Goal: Feedback & Contribution: Submit feedback/report problem

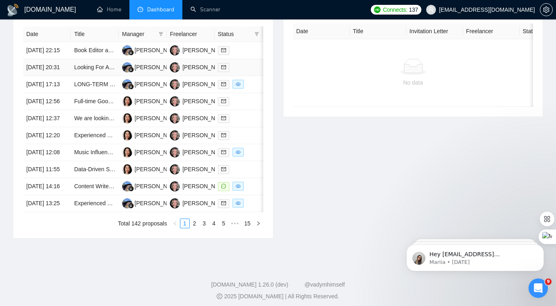
scroll to position [351, 0]
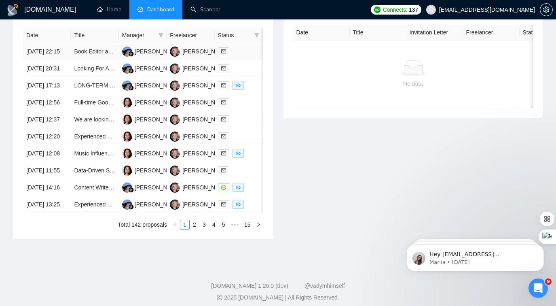
click at [238, 51] on div at bounding box center [238, 51] width 41 height 9
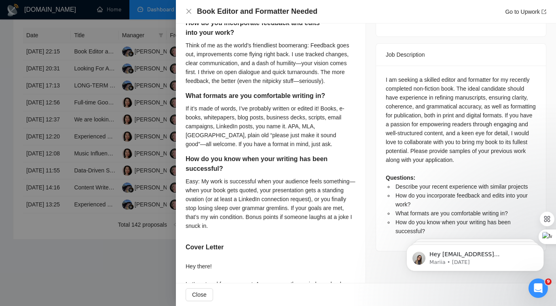
scroll to position [0, 0]
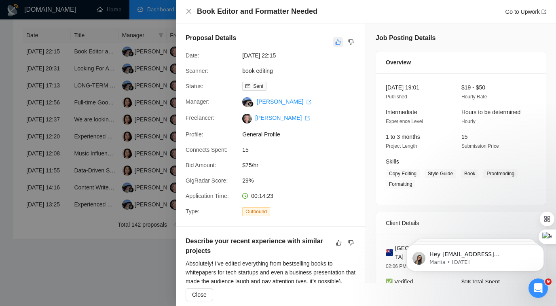
click at [337, 42] on icon "like" at bounding box center [338, 42] width 6 height 6
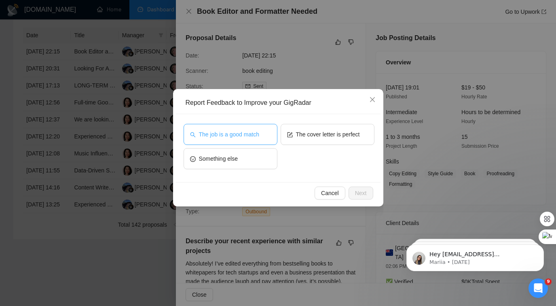
click at [249, 139] on button "The job is a good match" at bounding box center [231, 134] width 94 height 21
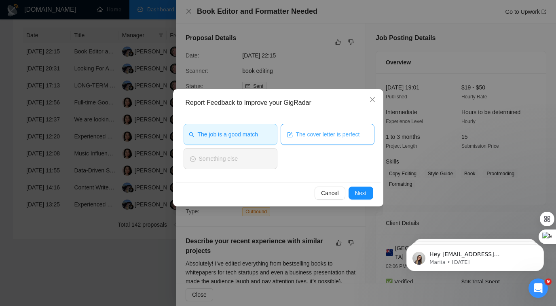
click at [319, 136] on span "The cover letter is perfect" at bounding box center [328, 134] width 64 height 9
click at [355, 190] on span "Next" at bounding box center [361, 192] width 12 height 9
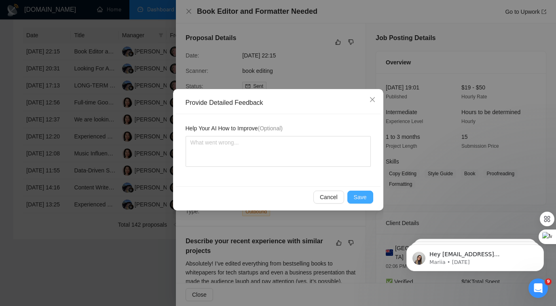
click at [361, 192] on button "Save" at bounding box center [360, 196] width 26 height 13
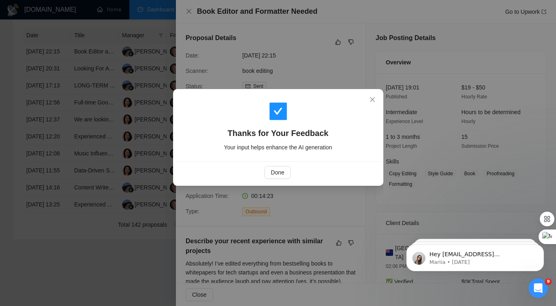
click at [117, 185] on div "Thanks for Your Feedback Your input helps enhance the AI generation Done" at bounding box center [278, 153] width 556 height 306
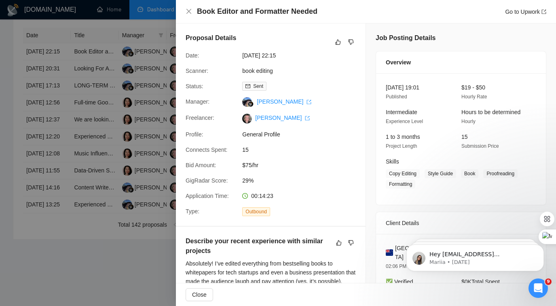
click at [117, 188] on div at bounding box center [278, 153] width 556 height 306
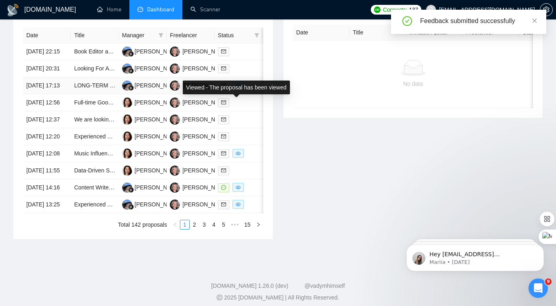
click at [241, 78] on div "Viewed - The proposal has been viewed" at bounding box center [236, 87] width 117 height 23
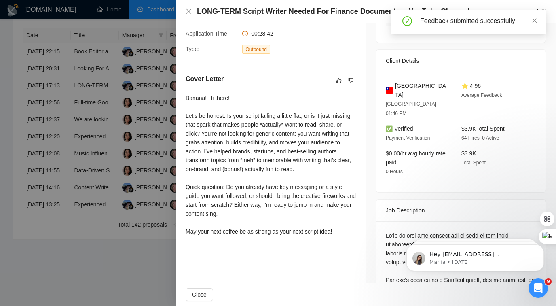
scroll to position [167, 0]
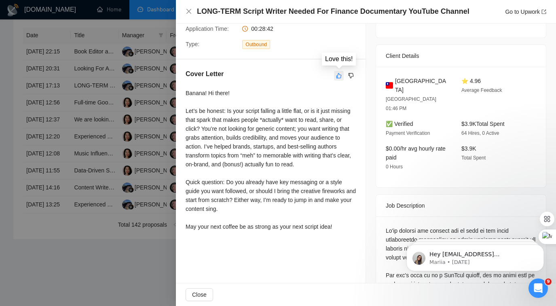
click at [338, 74] on icon "like" at bounding box center [339, 75] width 6 height 6
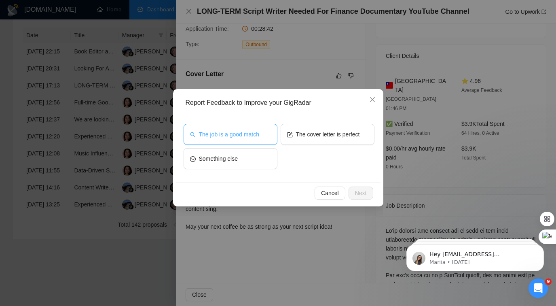
click at [256, 132] on span "The job is a good match" at bounding box center [229, 134] width 60 height 9
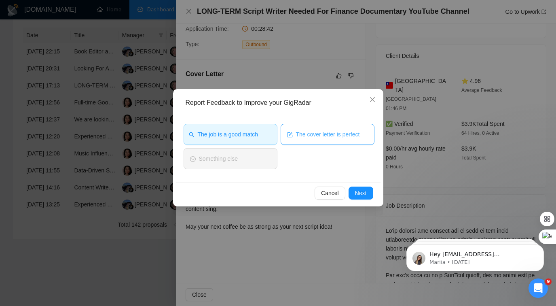
click at [320, 138] on span "The cover letter is perfect" at bounding box center [328, 134] width 64 height 9
click at [350, 186] on button "Next" at bounding box center [360, 192] width 25 height 13
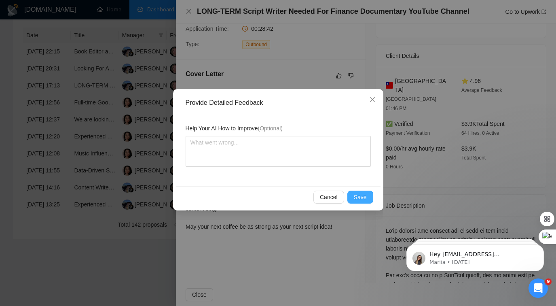
click at [354, 195] on span "Save" at bounding box center [360, 196] width 13 height 9
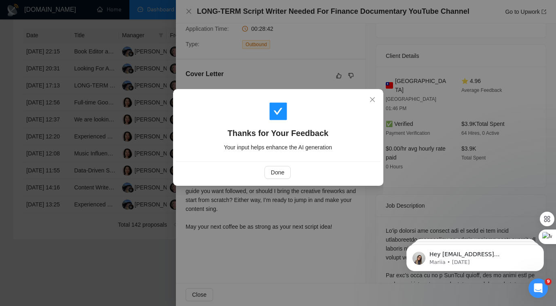
click at [150, 137] on div "Thanks for Your Feedback Your input helps enhance the AI generation Done" at bounding box center [278, 153] width 556 height 306
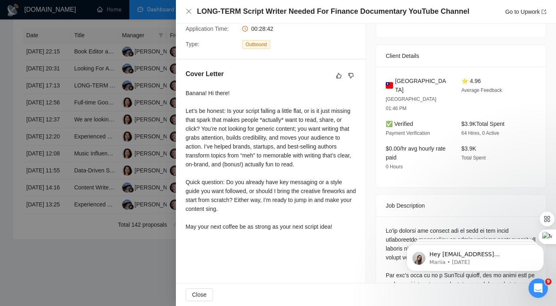
click at [150, 137] on div at bounding box center [278, 153] width 556 height 306
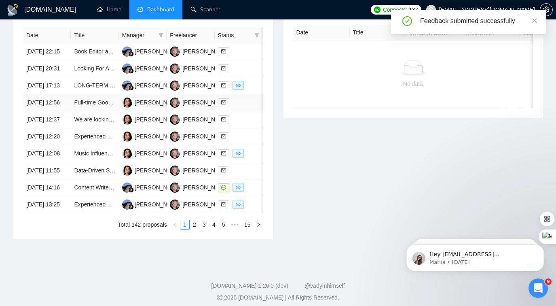
click at [240, 107] on div at bounding box center [238, 102] width 41 height 9
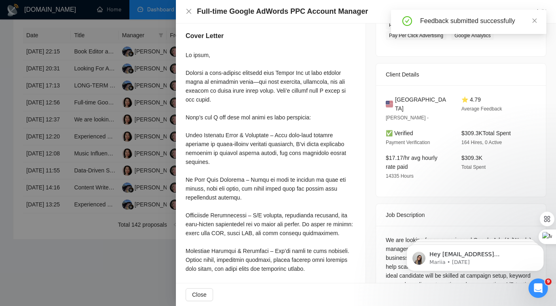
scroll to position [0, 0]
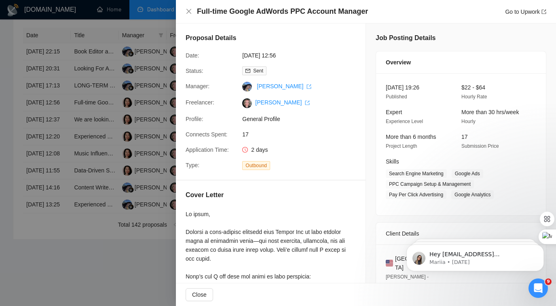
click at [141, 157] on div at bounding box center [278, 153] width 556 height 306
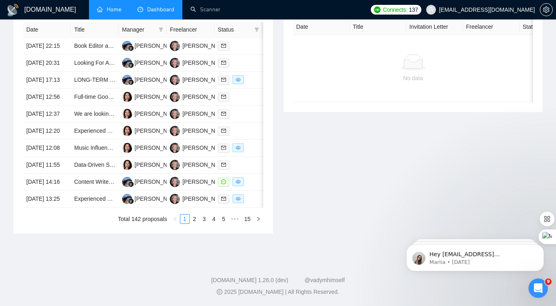
scroll to position [433, 0]
